Goal: Task Accomplishment & Management: Manage account settings

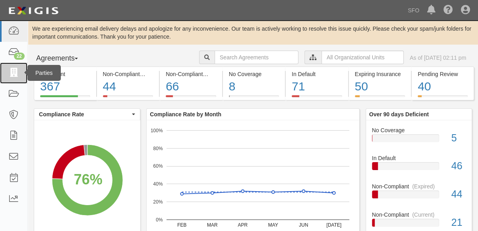
click at [21, 71] on link at bounding box center [13, 72] width 27 height 21
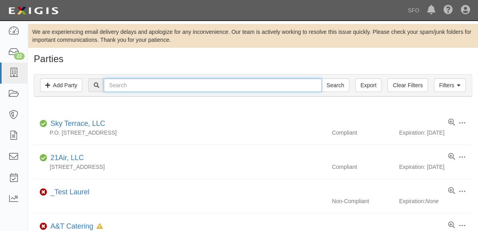
click at [142, 86] on input "text" at bounding box center [213, 85] width 218 height 14
type input "indep"
click at [322, 78] on input "Search" at bounding box center [336, 85] width 28 height 14
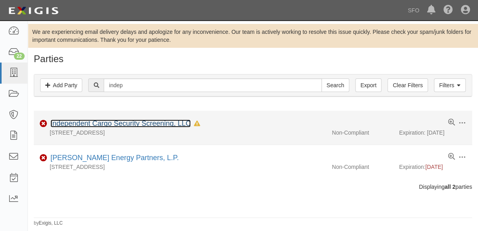
click at [88, 126] on link "Independent Cargo Security Screening, LLC" at bounding box center [120, 123] width 140 height 8
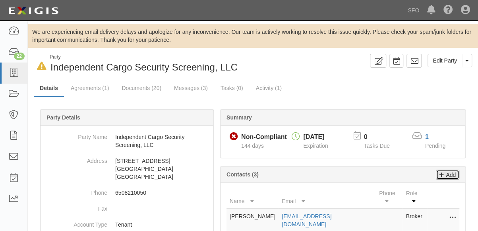
click at [449, 176] on p "Add" at bounding box center [450, 174] width 12 height 9
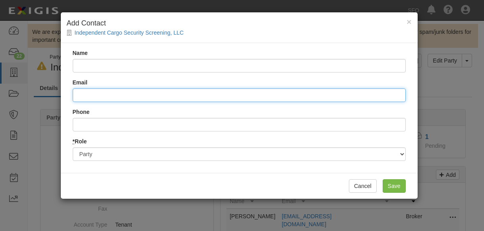
drag, startPoint x: 93, startPoint y: 97, endPoint x: 83, endPoint y: 94, distance: 9.8
click at [93, 97] on input "Email" at bounding box center [239, 95] width 333 height 14
paste input "Johnson, Andrew R <andrew.r.johnson@marsh.com>"
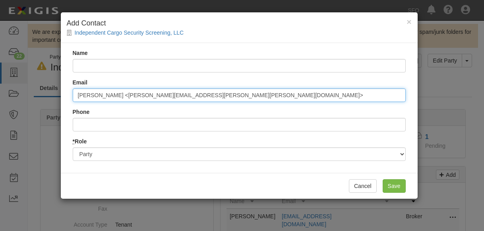
drag, startPoint x: 120, startPoint y: 94, endPoint x: 98, endPoint y: 85, distance: 23.5
click at [65, 93] on div "Name Email Johnson, Andrew R <andrew.r.johnson@marsh.com> Phone * Role Party Br…" at bounding box center [239, 108] width 357 height 130
type input "R <andrew.r.johnson@marsh.com>"
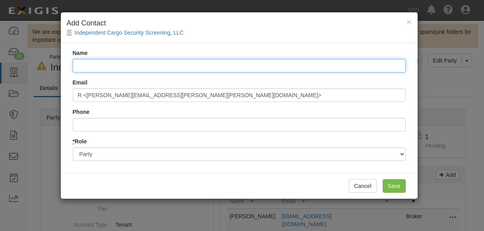
click at [112, 64] on input "Name" at bounding box center [239, 66] width 333 height 14
paste input "Johnson, Andrew"
drag, startPoint x: 83, startPoint y: 64, endPoint x: 33, endPoint y: 58, distance: 51.3
click at [33, 58] on div "× Add Contact Independent Cargo Security Screening, LLC Name Johnson, Andrew Em…" at bounding box center [242, 115] width 484 height 231
drag, startPoint x: 122, startPoint y: 63, endPoint x: 97, endPoint y: 66, distance: 25.2
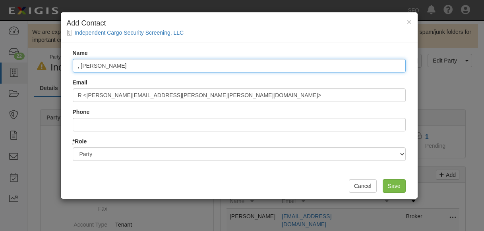
click at [122, 64] on input ", Andrew" at bounding box center [239, 66] width 333 height 14
paste input "Johnson"
click at [97, 66] on input "AndrewJohnson" at bounding box center [239, 66] width 333 height 14
type input "Andrew Johnson"
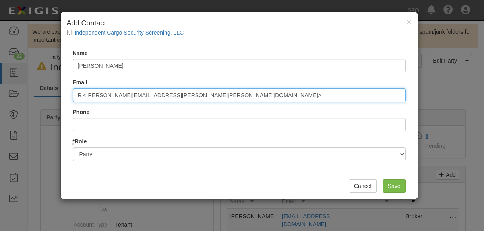
click at [87, 94] on input "R <andrew.r.johnson@marsh.com>" at bounding box center [239, 95] width 333 height 14
click at [171, 95] on input "andrew.r.johnson@marsh.com>" at bounding box center [239, 95] width 333 height 14
type input "andrew.r.johnson@marsh.com"
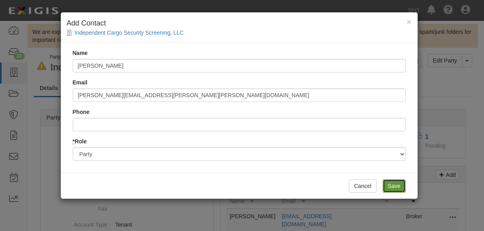
click at [400, 190] on input "Save" at bounding box center [394, 186] width 23 height 14
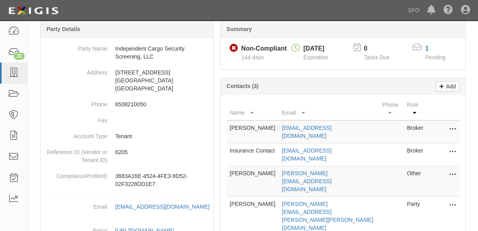
scroll to position [119, 0]
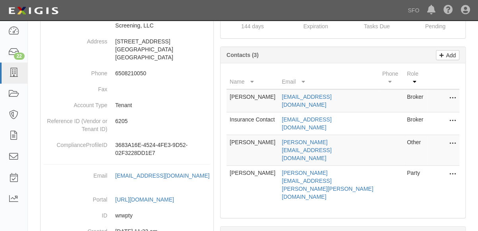
click at [452, 138] on icon at bounding box center [453, 143] width 6 height 10
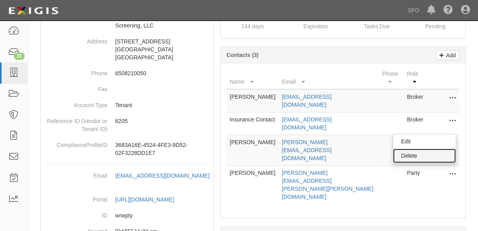
click at [434, 148] on link "Delete" at bounding box center [424, 155] width 63 height 14
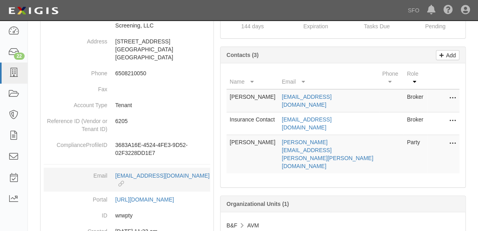
scroll to position [0, 0]
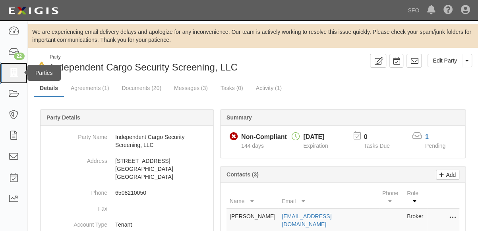
click at [13, 75] on icon at bounding box center [13, 72] width 11 height 9
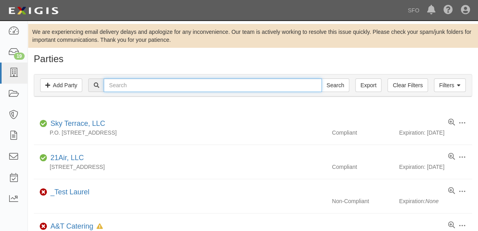
click at [114, 84] on input "text" at bounding box center [213, 85] width 218 height 14
type input "enterprise"
click at [322, 78] on input "Search" at bounding box center [336, 85] width 28 height 14
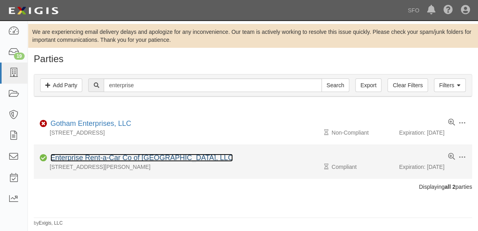
click at [93, 157] on link "Enterprise Rent-a-Car Co of [GEOGRAPHIC_DATA], LLC" at bounding box center [141, 157] width 182 height 8
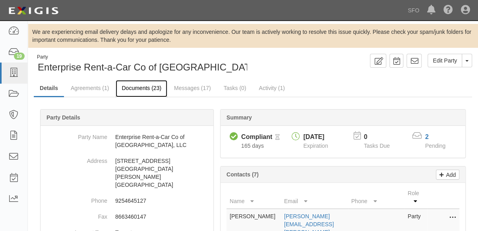
click at [145, 86] on link "Documents (23)" at bounding box center [142, 88] width 52 height 17
